Goal: Task Accomplishment & Management: Use online tool/utility

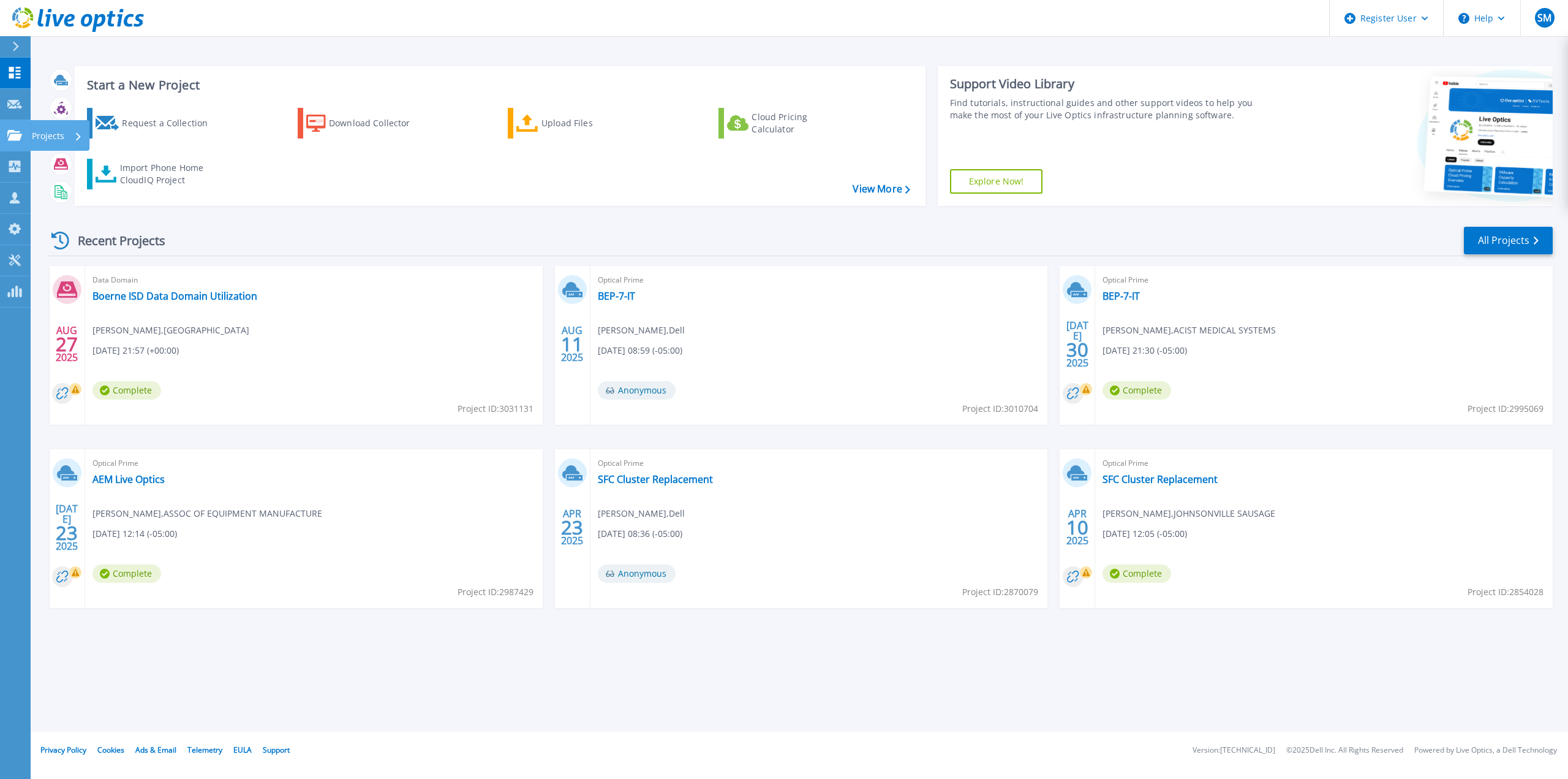
click at [13, 144] on link "Projects Projects" at bounding box center [15, 135] width 30 height 31
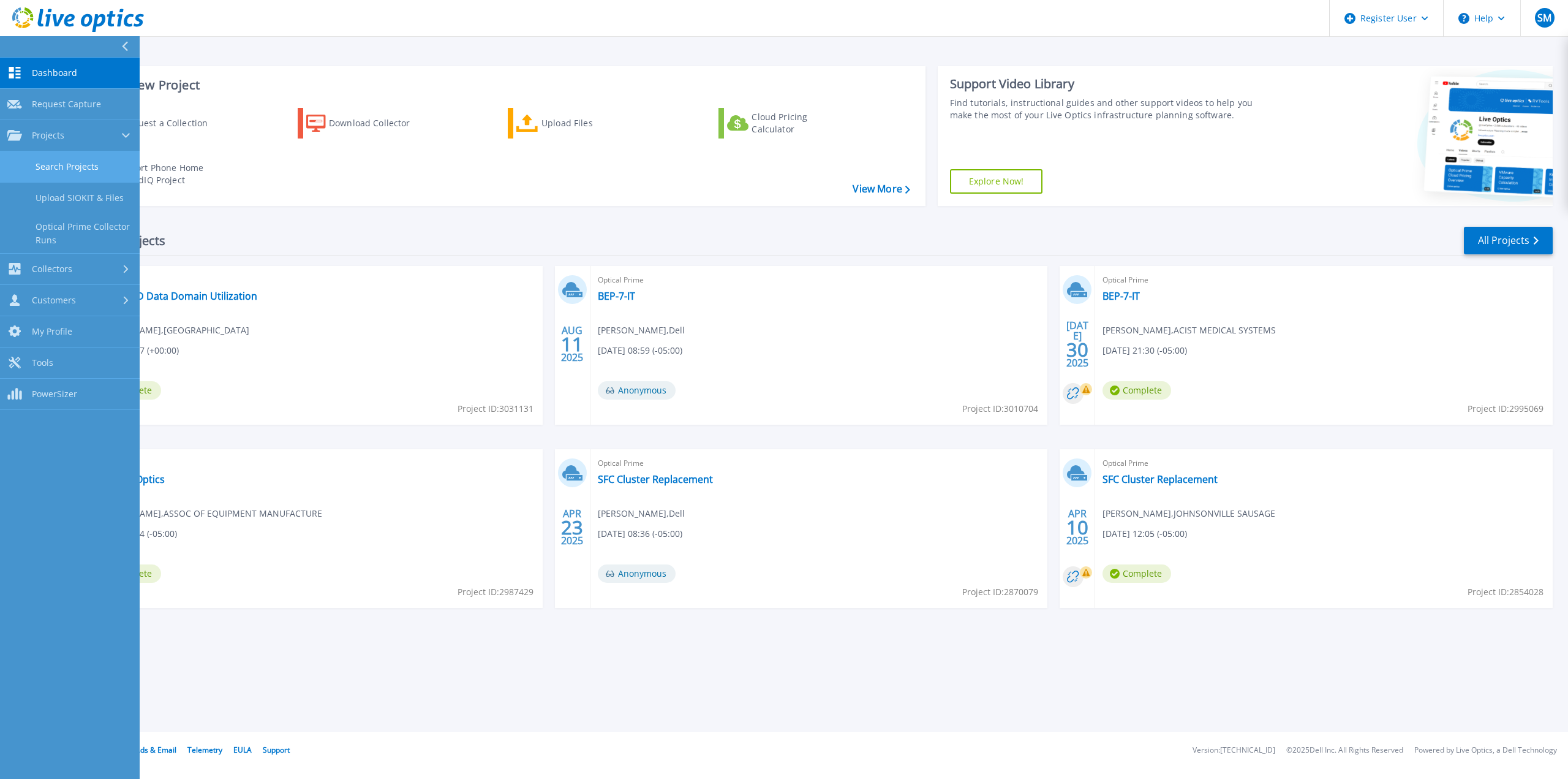
click at [45, 169] on link "Search Projects" at bounding box center [69, 167] width 139 height 31
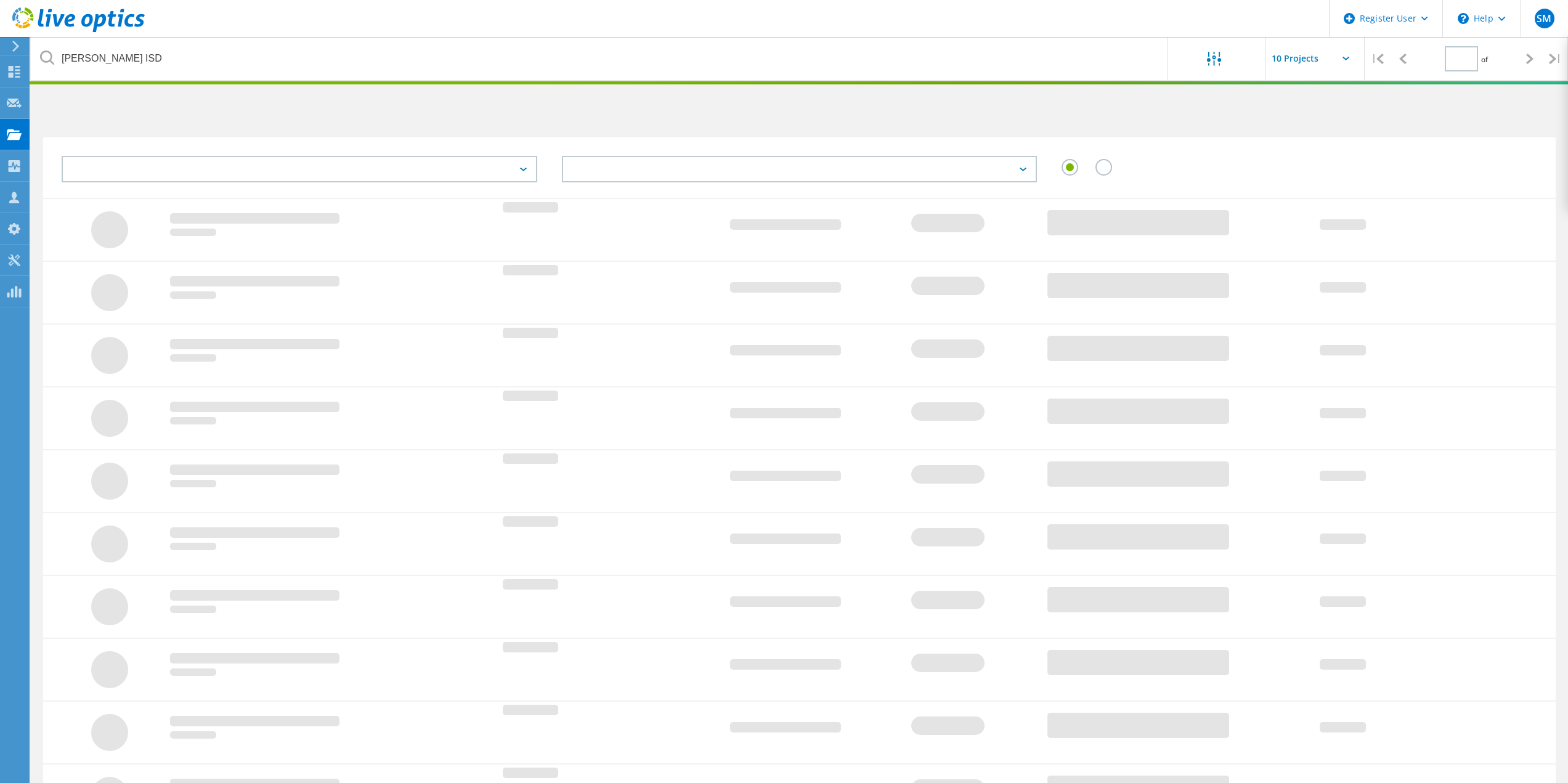
type input "1"
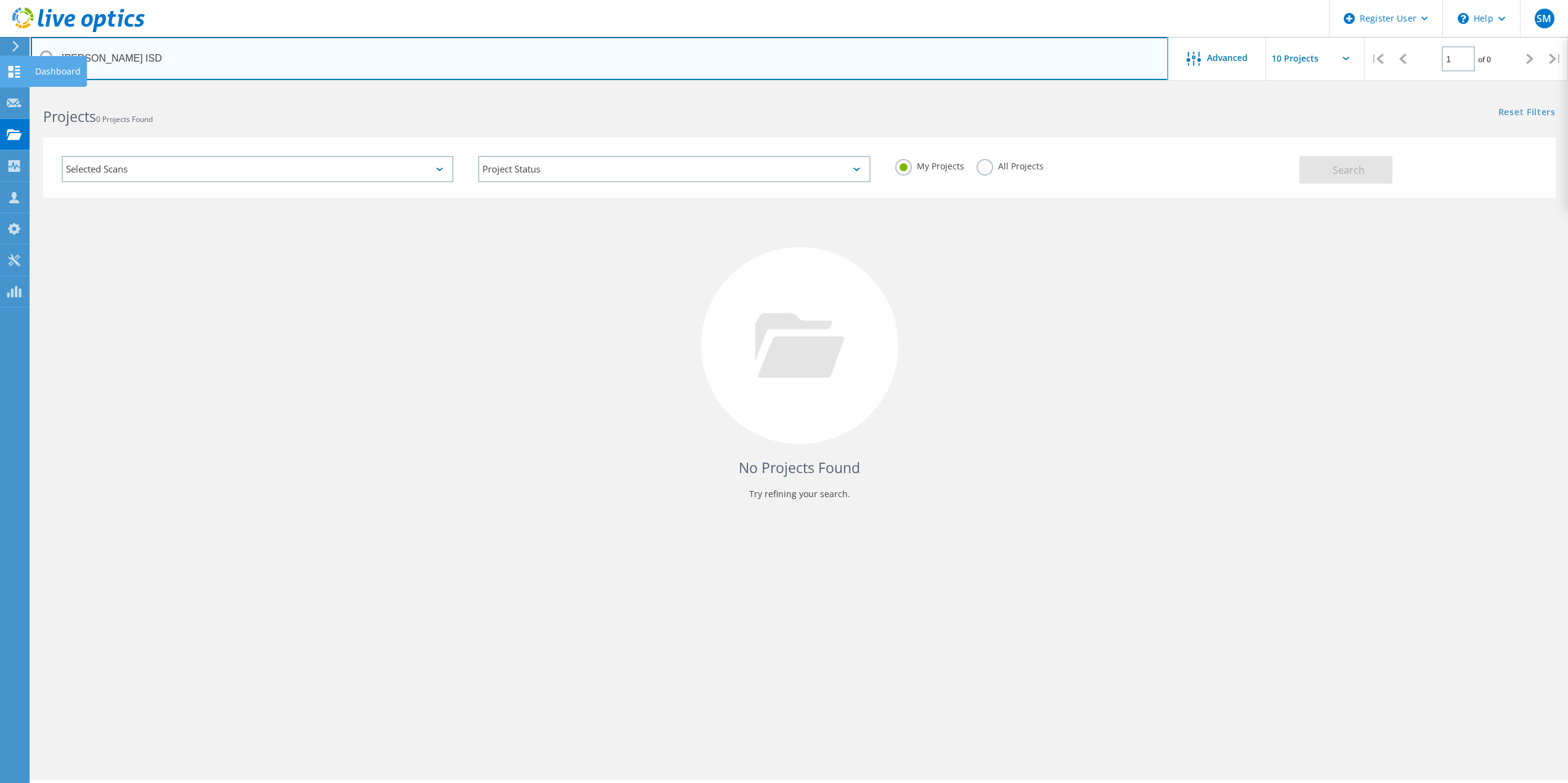
drag, startPoint x: 234, startPoint y: 67, endPoint x: 0, endPoint y: 70, distance: 234.0
click at [0, 89] on div "Register User \n Help Explore Helpful Articles Contact Support SM Dell User [PE…" at bounding box center [784, 453] width 1568 height 727
drag, startPoint x: 138, startPoint y: 60, endPoint x: 40, endPoint y: 56, distance: 98.1
click at [40, 56] on div "[PERSON_NAME] ISD" at bounding box center [599, 59] width 1137 height 43
paste input "[EMAIL_ADDRESS][DOMAIN_NAME]"
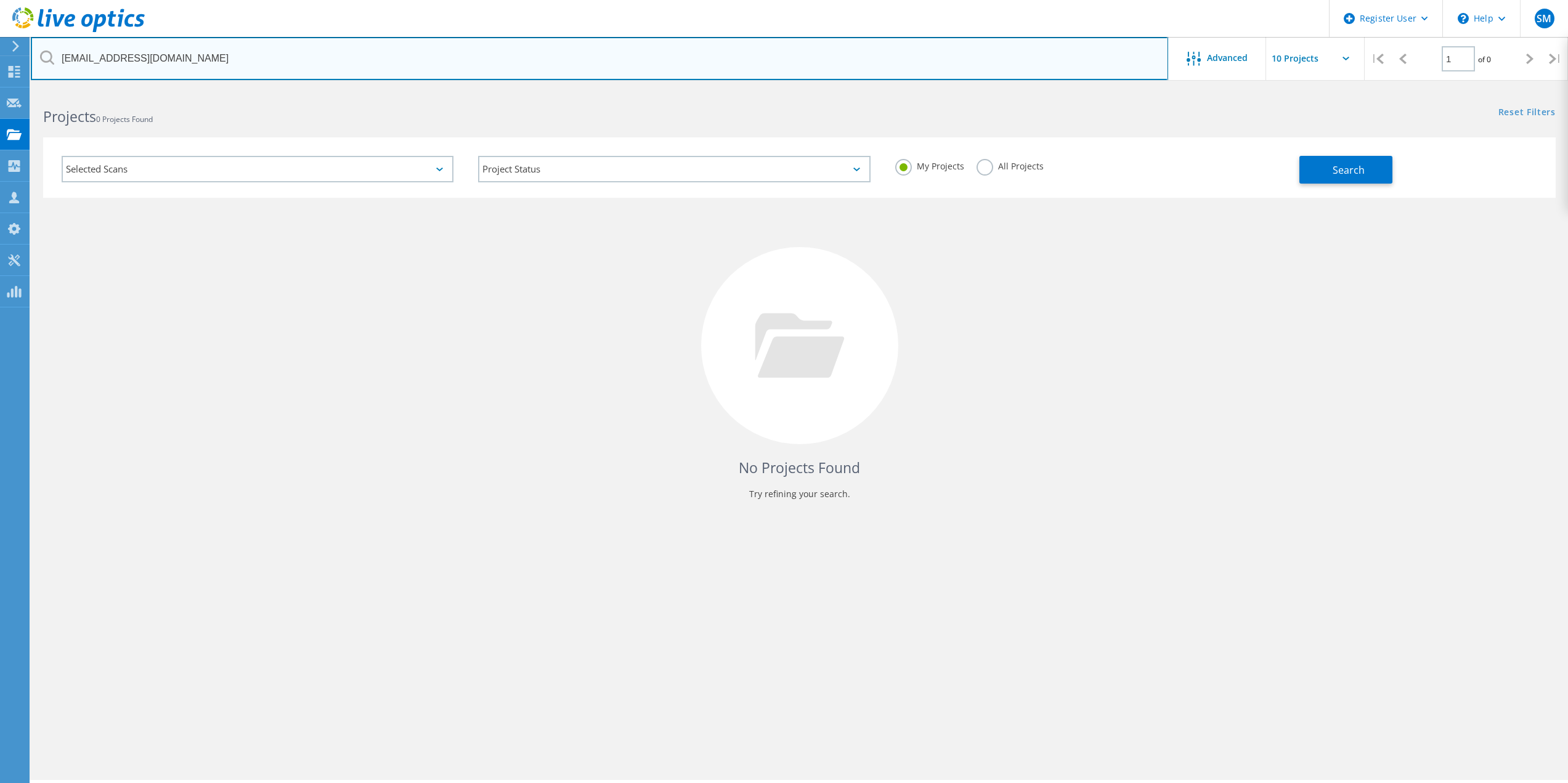
type input "[EMAIL_ADDRESS][DOMAIN_NAME]"
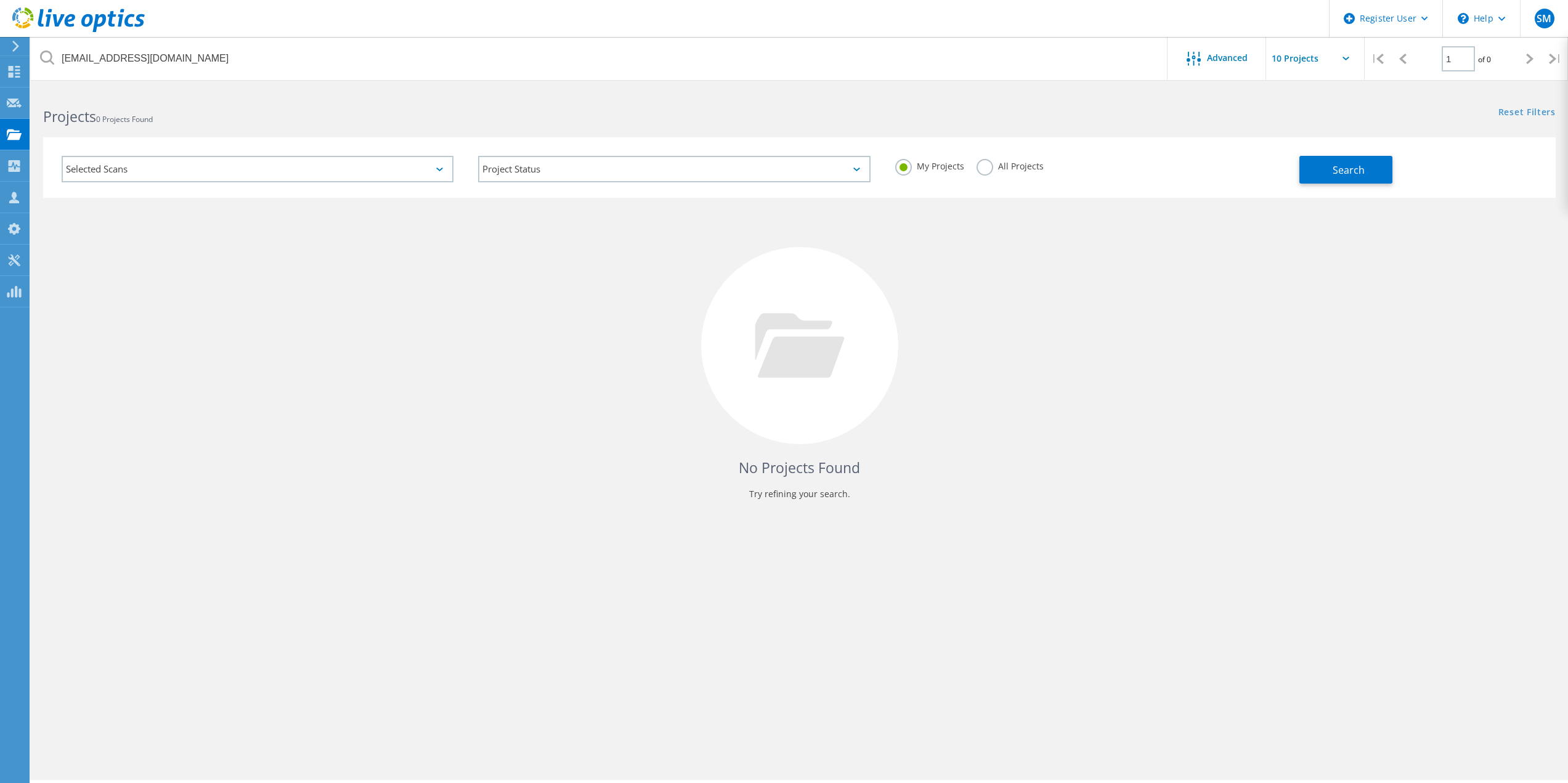
click at [989, 167] on label "All Projects" at bounding box center [1010, 165] width 67 height 12
click at [0, 0] on input "All Projects" at bounding box center [0, 0] width 0 height 0
drag, startPoint x: 1271, startPoint y: 171, endPoint x: 1281, endPoint y: 169, distance: 10.2
click at [1275, 171] on div "My Projects All Projects" at bounding box center [1091, 166] width 417 height 45
click at [1340, 158] on button "Search" at bounding box center [1346, 169] width 93 height 28
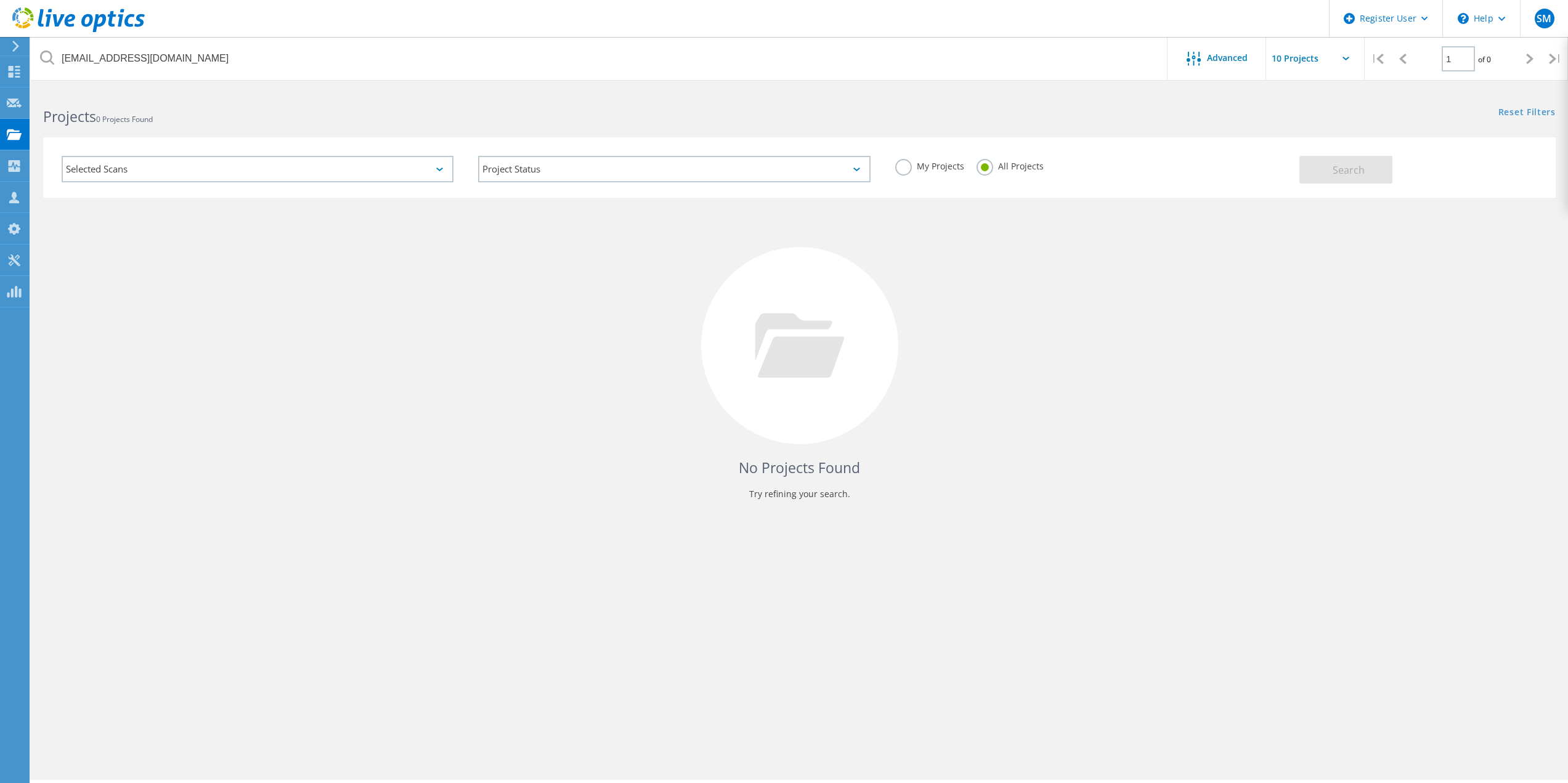
click at [409, 169] on div "Selected Scans" at bounding box center [257, 169] width 392 height 26
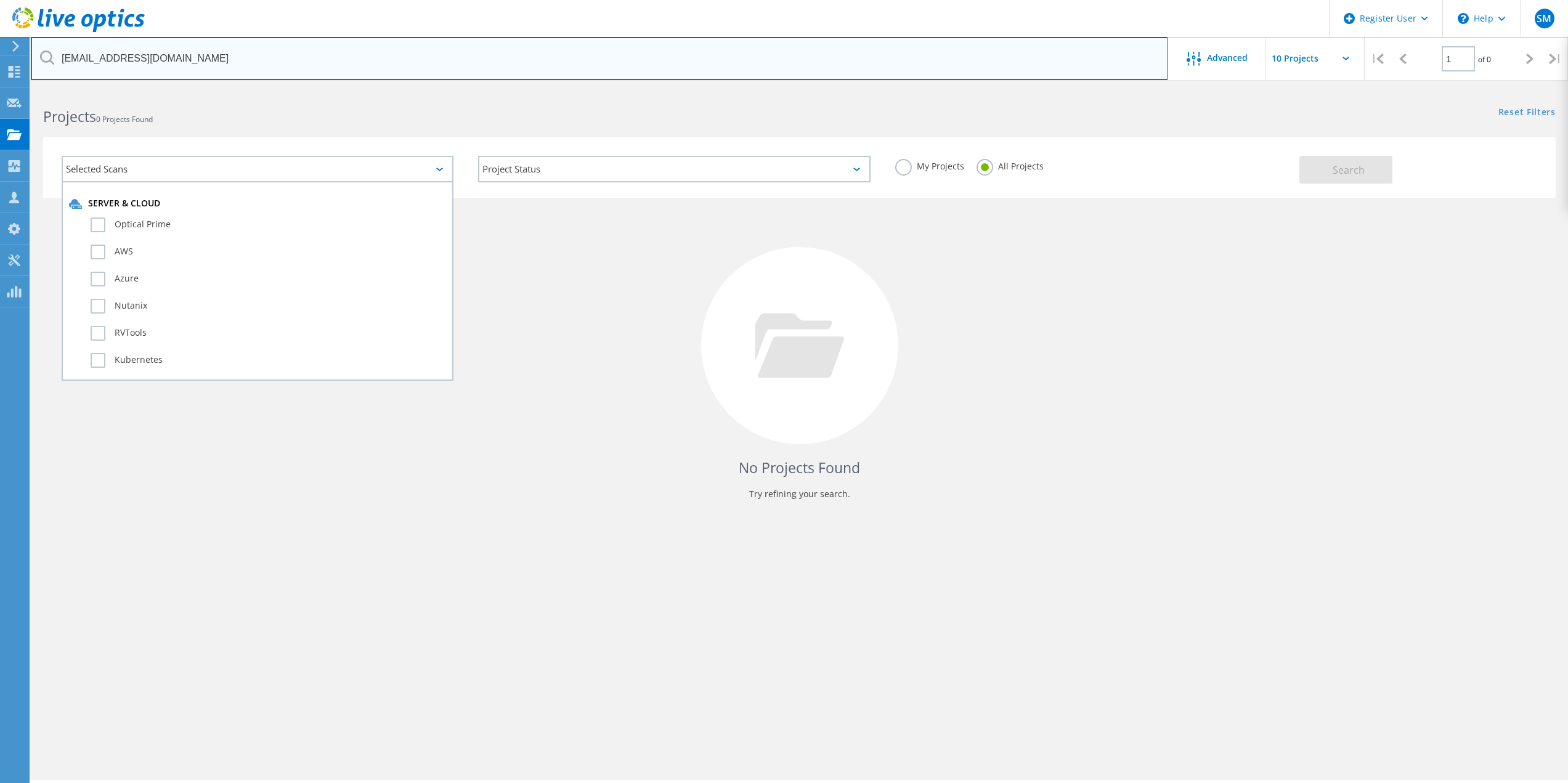
click at [392, 68] on input "[EMAIL_ADDRESS][DOMAIN_NAME]" at bounding box center [599, 59] width 1138 height 43
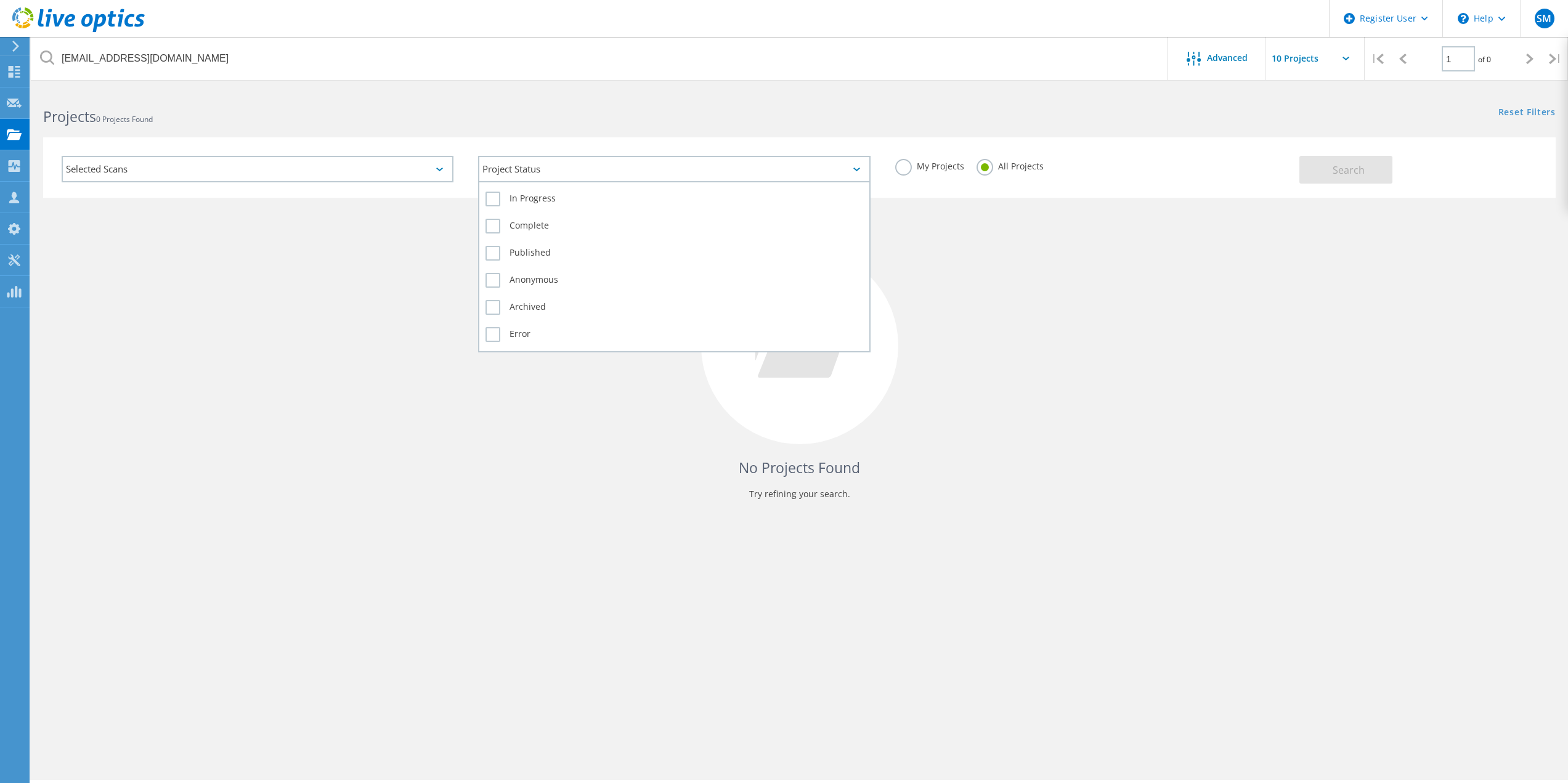
click at [531, 177] on div "Project Status" at bounding box center [674, 169] width 392 height 26
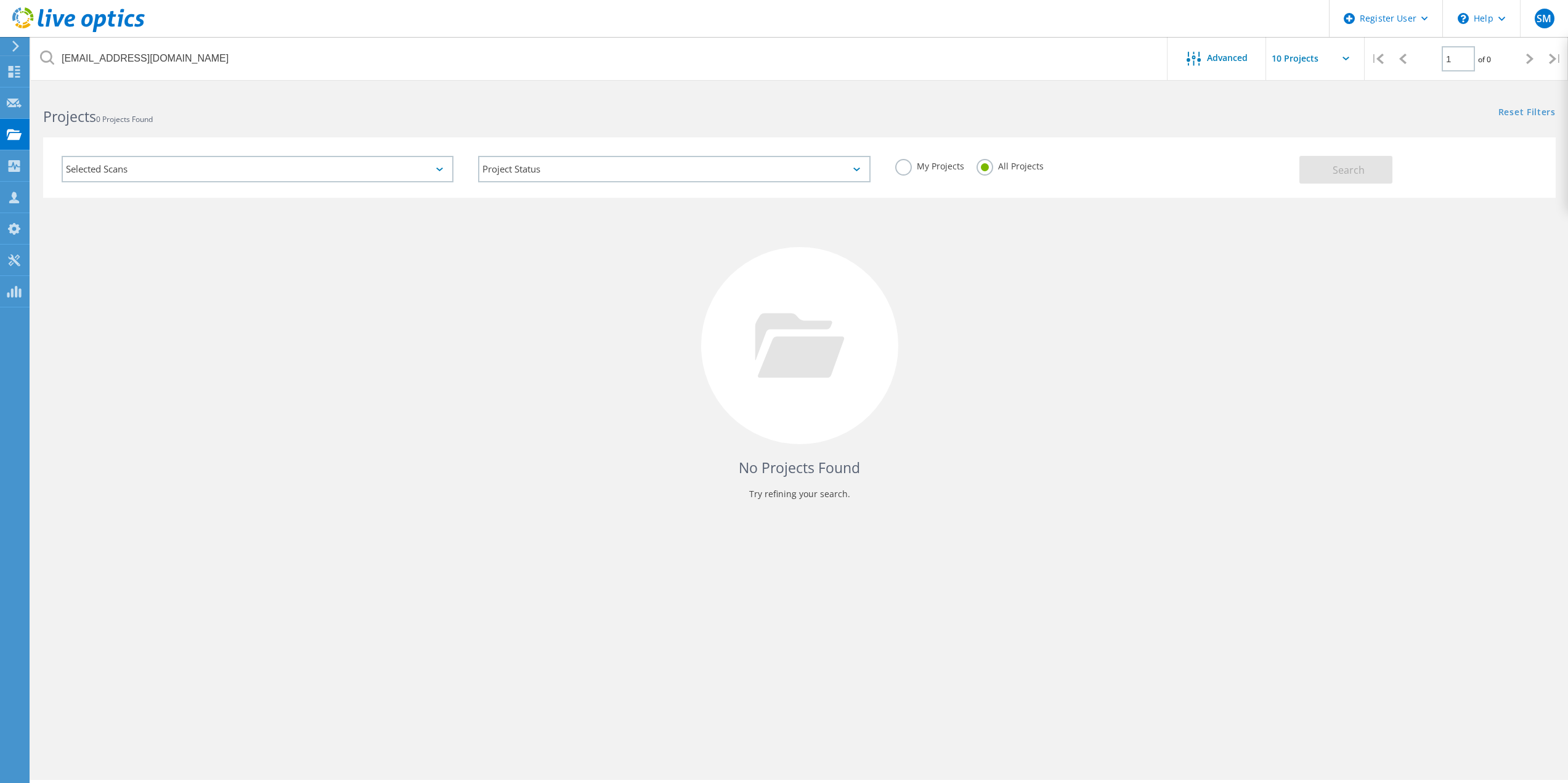
click at [543, 139] on div "Selected Scans Project Status In Progress Complete Published Anonymous Archived…" at bounding box center [800, 167] width 1512 height 60
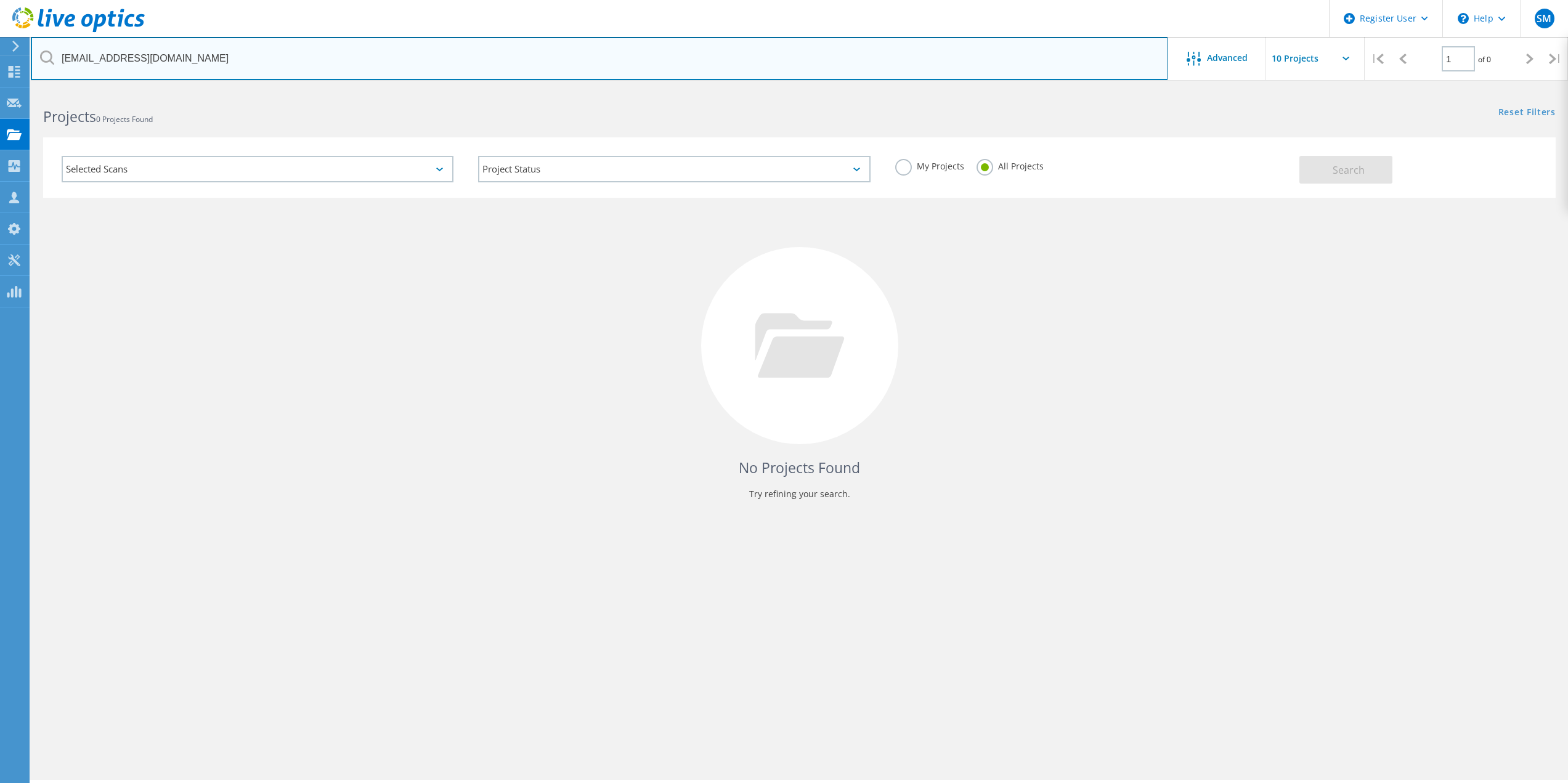
drag, startPoint x: 267, startPoint y: 45, endPoint x: 51, endPoint y: 51, distance: 216.1
click at [51, 51] on div "[EMAIL_ADDRESS][DOMAIN_NAME]" at bounding box center [599, 59] width 1137 height 43
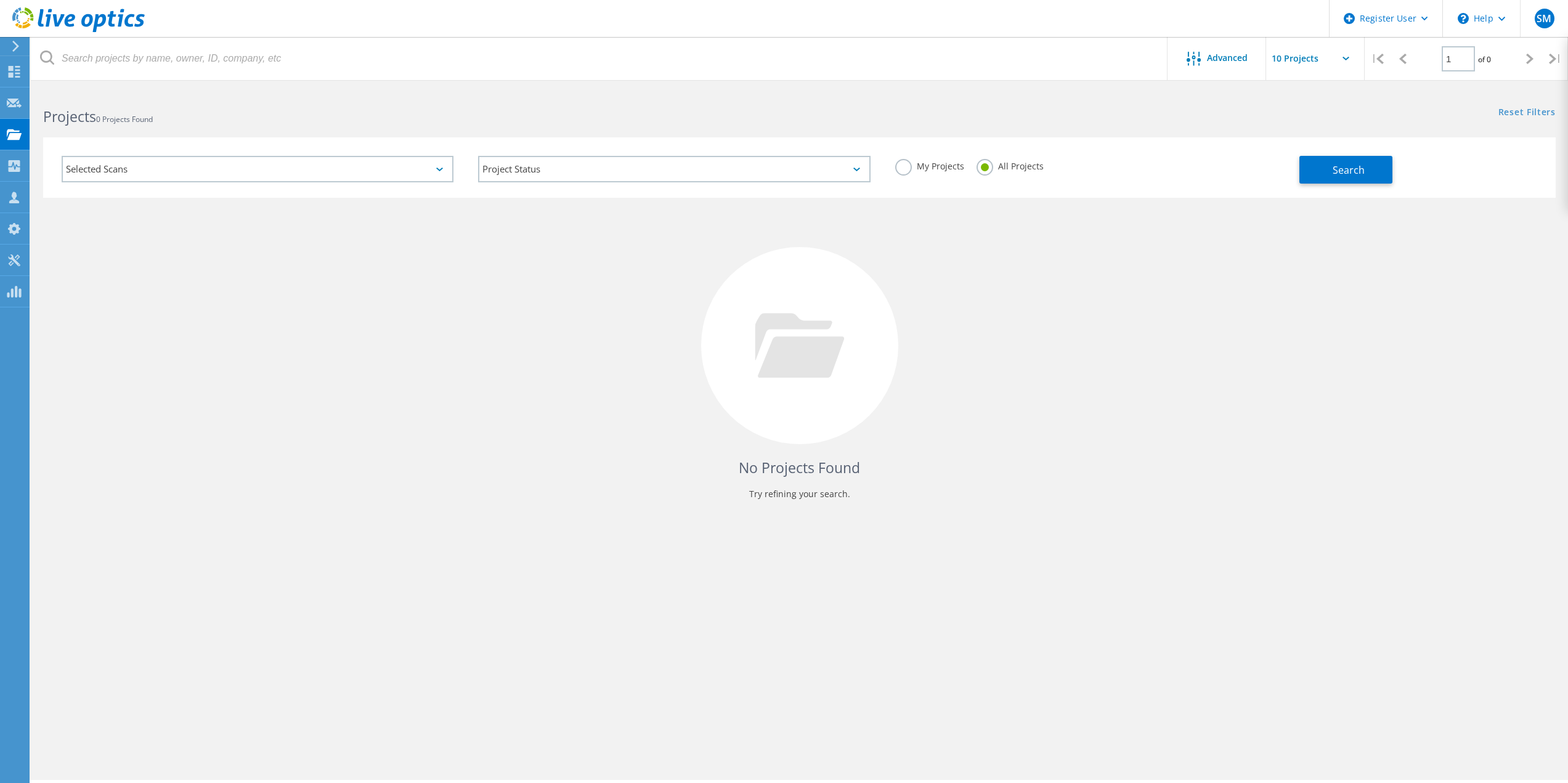
click at [121, 21] on use at bounding box center [79, 20] width 133 height 24
